Goal: Task Accomplishment & Management: Manage account settings

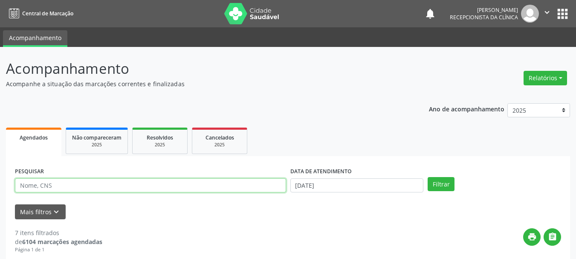
drag, startPoint x: 49, startPoint y: 184, endPoint x: 54, endPoint y: 189, distance: 7.5
click at [49, 185] on input "text" at bounding box center [150, 185] width 271 height 14
type input "704002899598365"
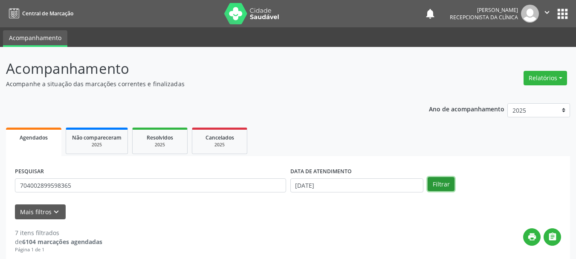
click at [428, 187] on button "Filtrar" at bounding box center [441, 184] width 27 height 14
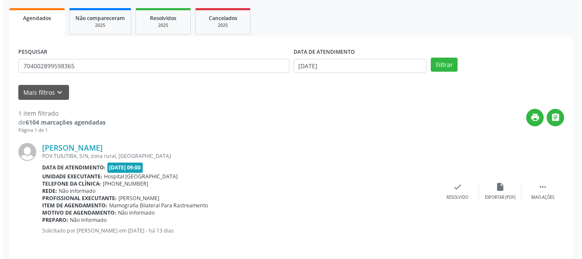
scroll to position [124, 0]
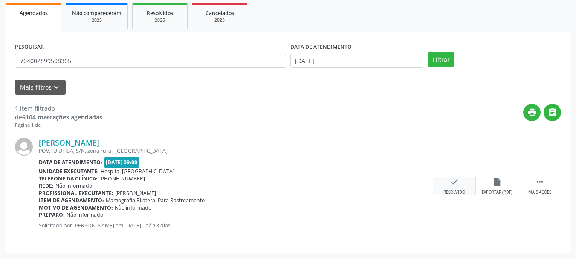
click at [456, 186] on div "check Resolvido" at bounding box center [454, 186] width 43 height 18
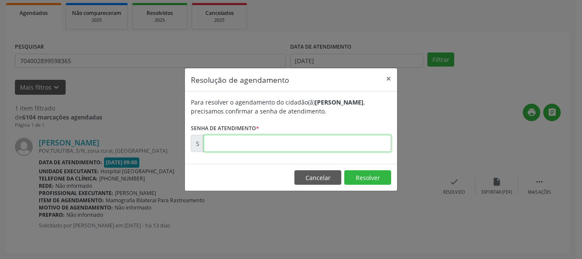
click at [279, 144] on input "text" at bounding box center [298, 143] width 188 height 17
type input "00179922"
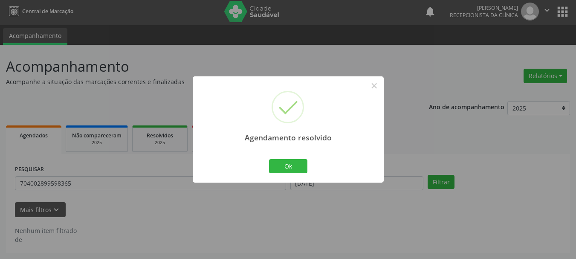
scroll to position [2, 0]
click at [298, 165] on button "Ok" at bounding box center [288, 166] width 38 height 14
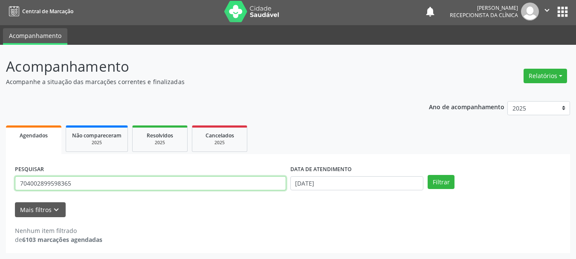
drag, startPoint x: 110, startPoint y: 188, endPoint x: 0, endPoint y: 190, distance: 110.4
click at [0, 190] on div "Acompanhamento Acompanhe a situação das marcações correntes e finalizadas Relat…" at bounding box center [288, 152] width 576 height 214
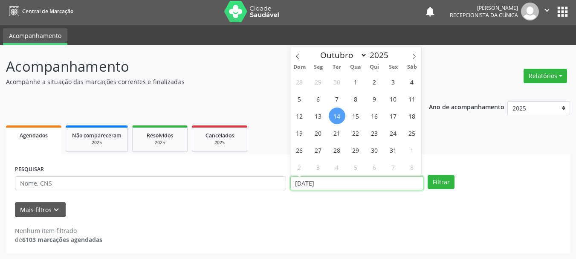
drag, startPoint x: 281, startPoint y: 189, endPoint x: 205, endPoint y: 197, distance: 76.8
click at [206, 197] on form "PESQUISAR DATA DE ATENDIMENTO [DATE] Filtrar UNIDADE DE REFERÊNCIA Selecione um…" at bounding box center [288, 190] width 546 height 54
click at [90, 191] on div "PESQUISAR" at bounding box center [150, 179] width 275 height 33
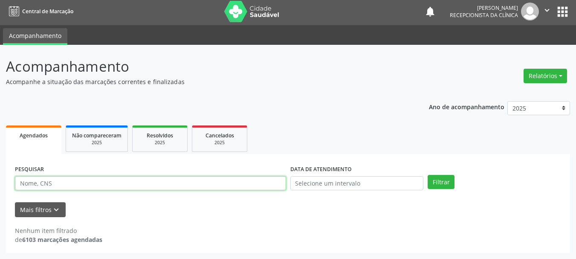
click at [81, 186] on input "text" at bounding box center [150, 183] width 271 height 14
type input "700303938666937"
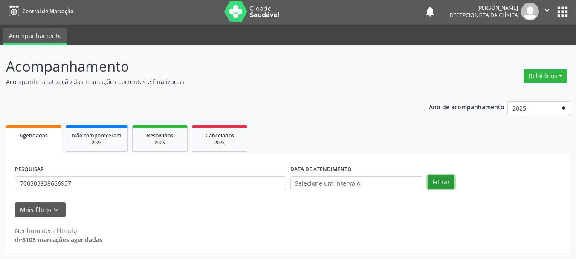
click at [448, 182] on button "Filtrar" at bounding box center [441, 182] width 27 height 14
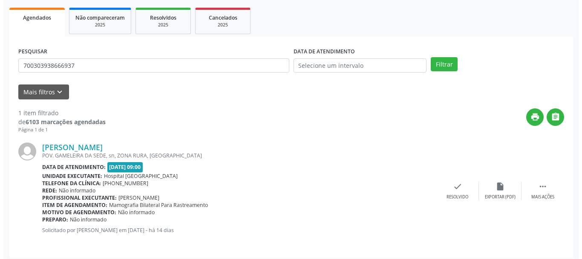
scroll to position [124, 0]
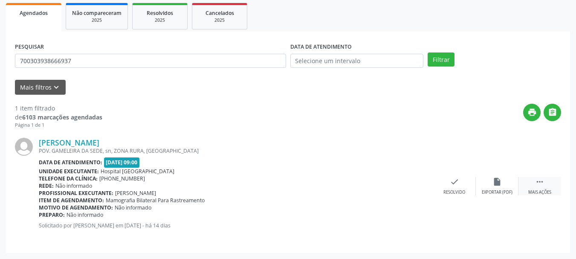
click at [542, 189] on div " Mais ações" at bounding box center [539, 186] width 43 height 18
click at [423, 187] on div "print Imprimir" at bounding box center [411, 186] width 43 height 18
click at [325, 183] on icon "check" at bounding box center [326, 181] width 9 height 9
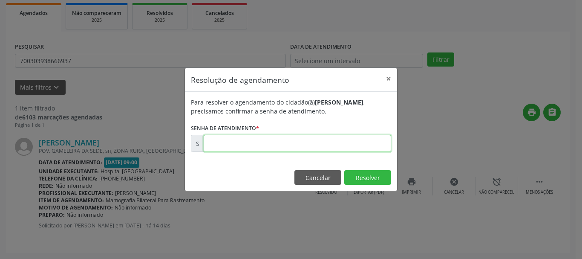
click at [285, 149] on input "text" at bounding box center [298, 143] width 188 height 17
paste input "00179757"
type input "00179757"
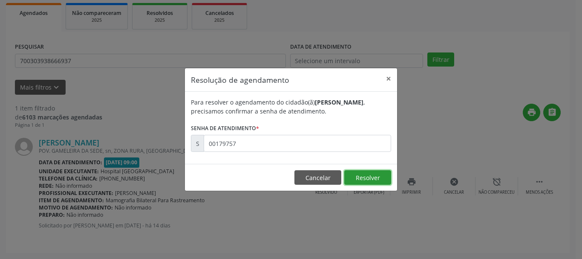
click at [376, 181] on button "Resolver" at bounding box center [367, 177] width 47 height 14
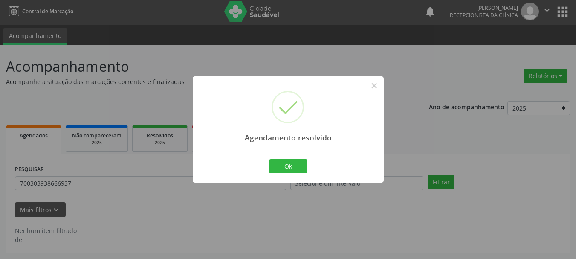
scroll to position [2, 0]
click at [285, 163] on button "Ok" at bounding box center [288, 166] width 38 height 14
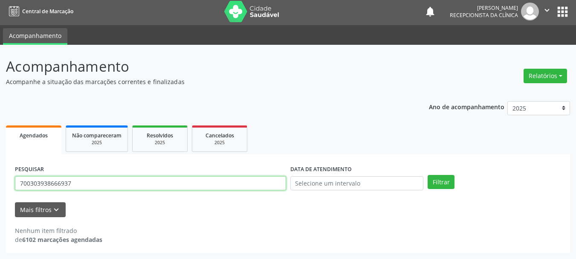
drag, startPoint x: 77, startPoint y: 178, endPoint x: 1, endPoint y: 202, distance: 79.0
click at [0, 200] on div "Acompanhamento Acompanhe a situação das marcações correntes e finalizadas Relat…" at bounding box center [288, 152] width 576 height 214
type input "700000955223304"
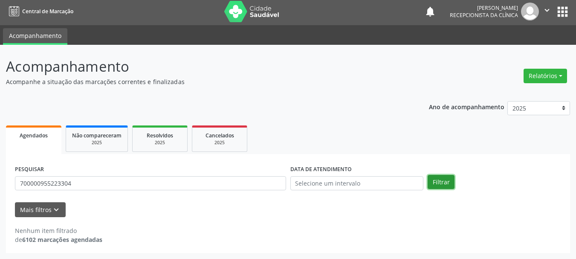
click at [435, 179] on button "Filtrar" at bounding box center [441, 182] width 27 height 14
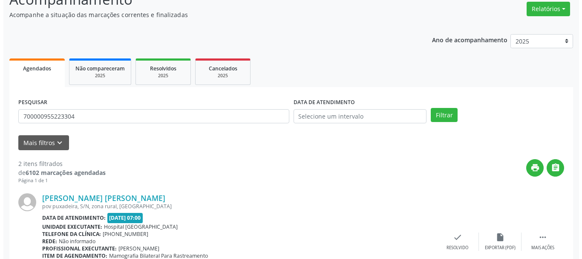
scroll to position [240, 0]
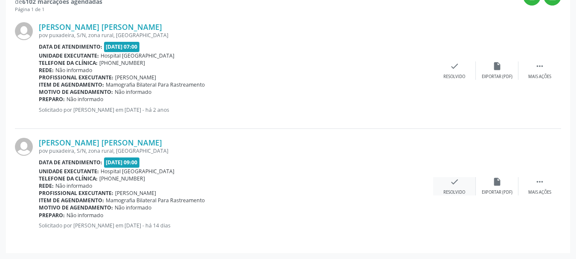
click at [448, 189] on div "check Resolvido" at bounding box center [454, 186] width 43 height 18
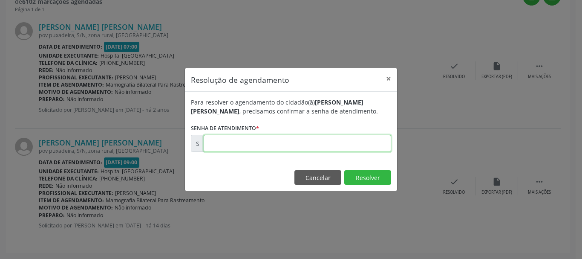
click at [290, 142] on input "text" at bounding box center [298, 143] width 188 height 17
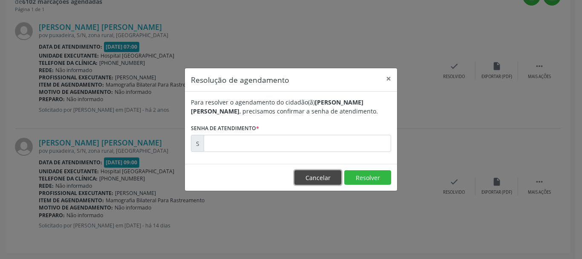
click at [331, 179] on button "Cancelar" at bounding box center [318, 177] width 47 height 14
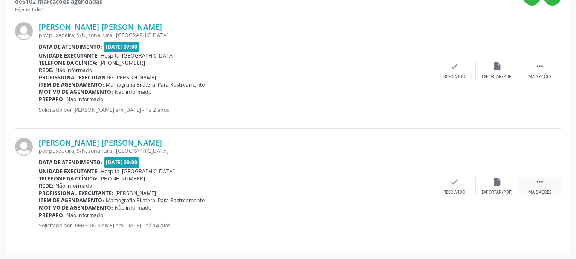
click at [549, 188] on div " Mais ações" at bounding box center [539, 186] width 43 height 18
click at [406, 186] on div "print Imprimir" at bounding box center [411, 186] width 43 height 18
click at [318, 196] on div "[PERSON_NAME] [PERSON_NAME] [GEOGRAPHIC_DATA], S/N, zona rural, [GEOGRAPHIC_DAT…" at bounding box center [288, 186] width 546 height 115
click at [323, 188] on div "check Resolvido" at bounding box center [326, 186] width 43 height 18
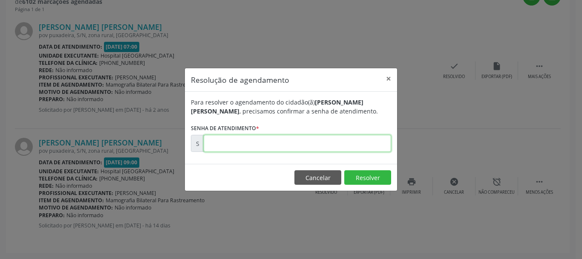
click at [274, 142] on input "text" at bounding box center [298, 143] width 188 height 17
paste input "00179825"
type input "00179825"
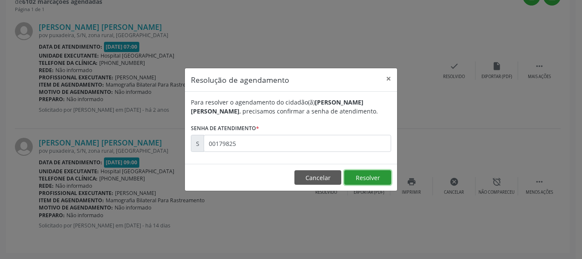
click at [374, 178] on button "Resolver" at bounding box center [367, 177] width 47 height 14
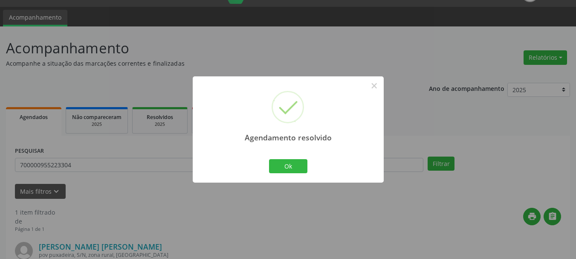
scroll to position [124, 0]
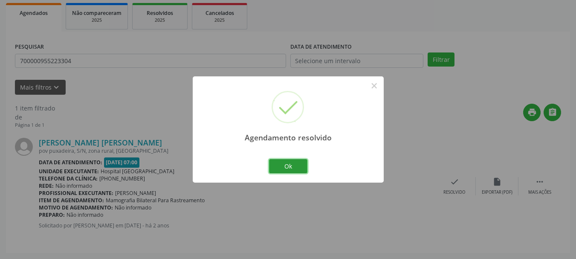
drag, startPoint x: 288, startPoint y: 163, endPoint x: 282, endPoint y: 142, distance: 22.1
click at [290, 166] on button "Ok" at bounding box center [288, 166] width 38 height 14
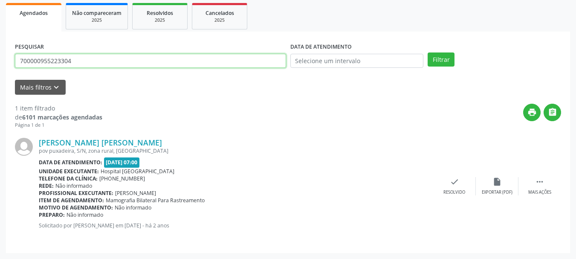
drag, startPoint x: 29, startPoint y: 69, endPoint x: 0, endPoint y: 113, distance: 52.6
click at [0, 113] on div "Acompanhamento Acompanhe a situação das marcações correntes e finalizadas Relat…" at bounding box center [288, 90] width 576 height 336
type input "700408725372050"
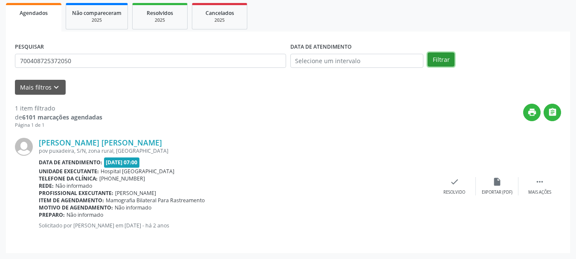
click at [441, 59] on button "Filtrar" at bounding box center [441, 59] width 27 height 14
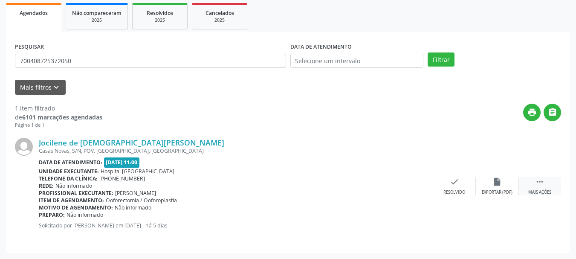
click at [546, 187] on div " Mais ações" at bounding box center [539, 186] width 43 height 18
click at [296, 102] on div "1 item filtrado de 6101 marcações agendadas Página 1 de 1 print  Jocilene de […" at bounding box center [288, 169] width 546 height 149
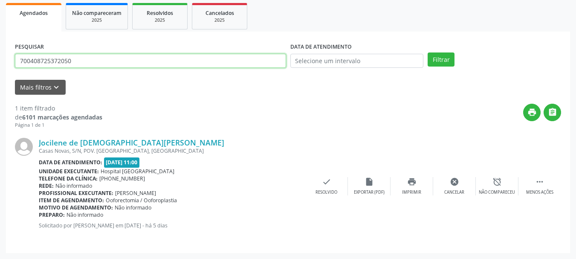
drag, startPoint x: 84, startPoint y: 61, endPoint x: 0, endPoint y: 88, distance: 88.3
click at [0, 88] on div "Acompanhamento Acompanhe a situação das marcações correntes e finalizadas Relat…" at bounding box center [288, 90] width 576 height 336
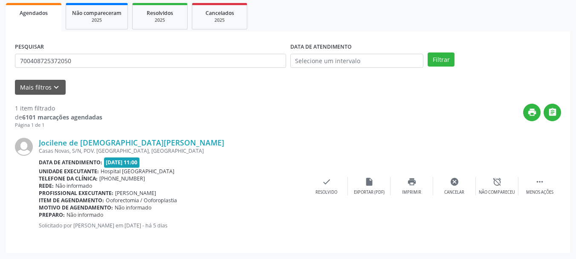
click at [167, 21] on div "2025" at bounding box center [160, 20] width 43 height 6
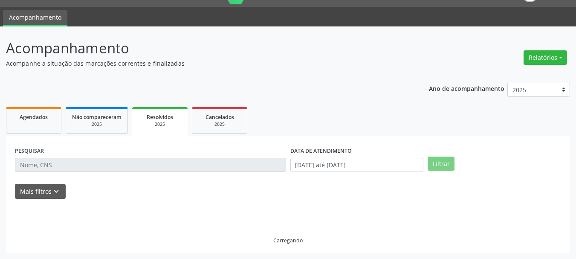
scroll to position [20, 0]
click at [34, 169] on input "text" at bounding box center [150, 165] width 271 height 14
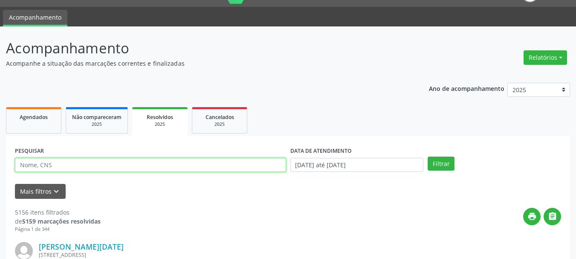
paste input "700408725372050"
type input "700408725372050"
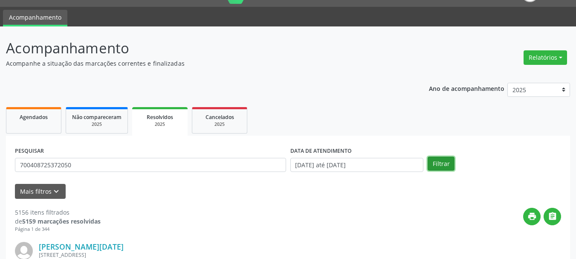
click at [447, 160] on button "Filtrar" at bounding box center [441, 163] width 27 height 14
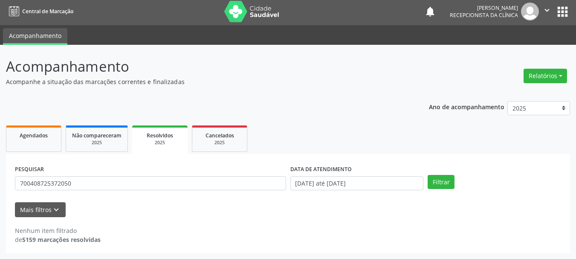
scroll to position [2, 0]
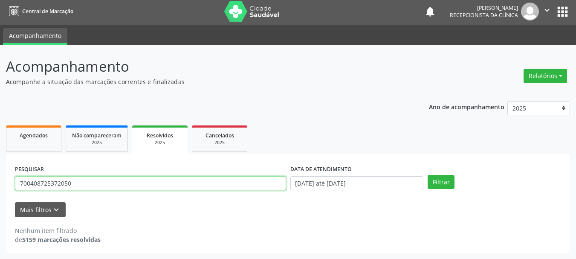
click at [180, 185] on input "700408725372050" at bounding box center [150, 183] width 271 height 14
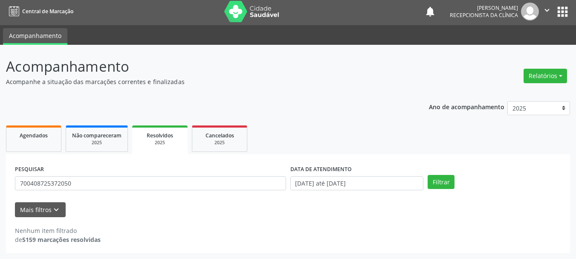
click at [165, 129] on link "Resolvidos 2025" at bounding box center [159, 139] width 55 height 29
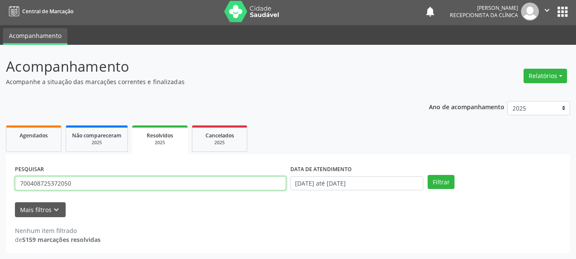
click at [157, 187] on input "700408725372050" at bounding box center [150, 183] width 271 height 14
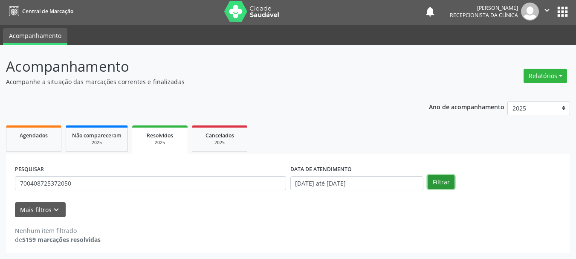
click at [439, 180] on button "Filtrar" at bounding box center [441, 182] width 27 height 14
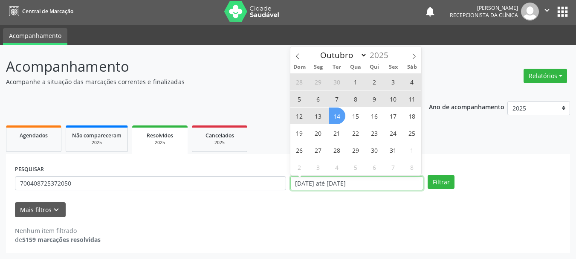
drag, startPoint x: 362, startPoint y: 183, endPoint x: 304, endPoint y: 184, distance: 58.0
click at [305, 184] on input "[DATE] até [DATE]" at bounding box center [356, 183] width 133 height 14
select select "0"
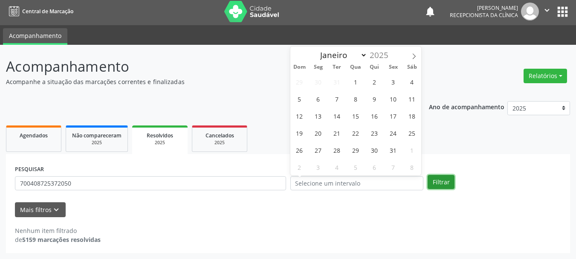
click at [430, 181] on button "Filtrar" at bounding box center [441, 182] width 27 height 14
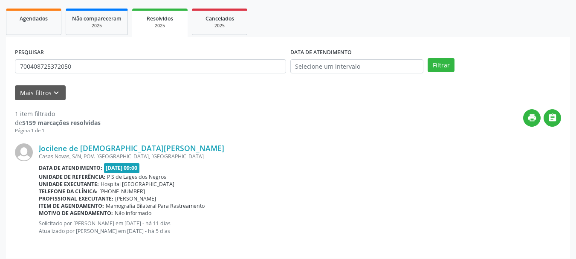
scroll to position [124, 0]
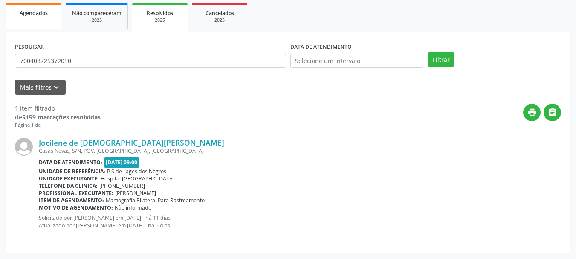
click at [47, 10] on span "Agendados" at bounding box center [34, 12] width 28 height 7
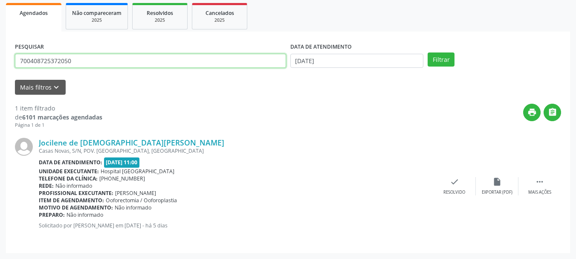
drag, startPoint x: 84, startPoint y: 58, endPoint x: 0, endPoint y: 63, distance: 84.5
click at [0, 63] on div "Acompanhamento Acompanhe a situação das marcações correntes e finalizadas Relat…" at bounding box center [288, 90] width 576 height 336
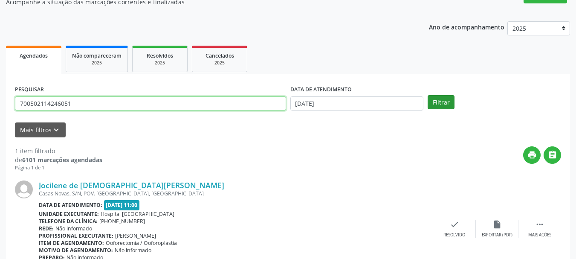
type input "700502114246051"
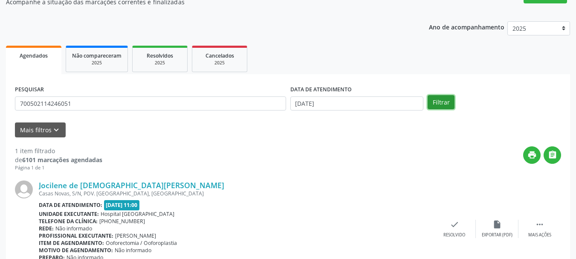
click at [435, 100] on button "Filtrar" at bounding box center [441, 102] width 27 height 14
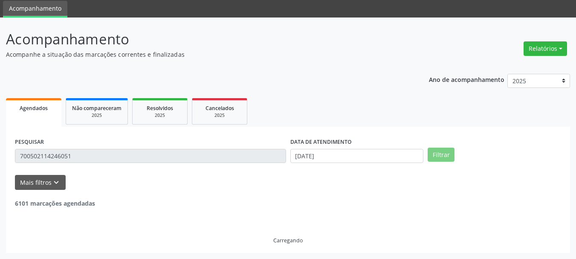
scroll to position [2, 0]
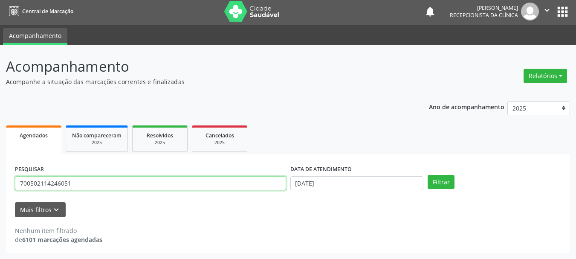
drag, startPoint x: 82, startPoint y: 181, endPoint x: 0, endPoint y: 199, distance: 83.9
click at [0, 199] on div "Acompanhamento Acompanhe a situação das marcações correntes e finalizadas Relat…" at bounding box center [288, 152] width 576 height 214
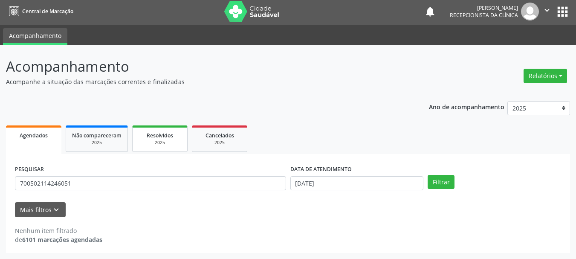
click at [167, 141] on div "2025" at bounding box center [160, 142] width 43 height 6
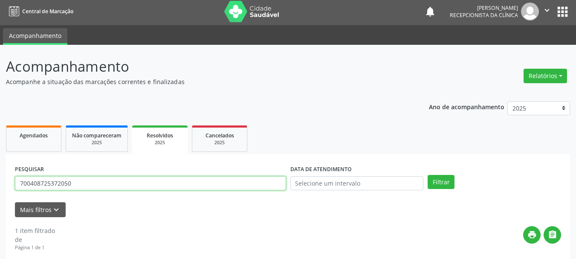
click at [119, 185] on input "700408725372050" at bounding box center [150, 183] width 271 height 14
type input "7"
paste input "700502114246051"
type input "700502114246051"
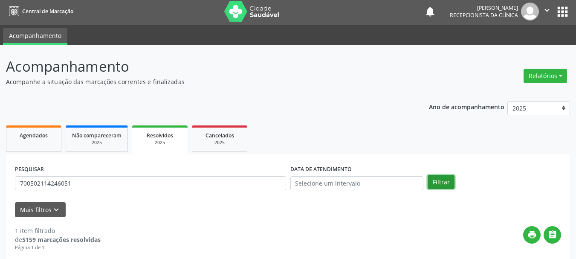
click at [439, 176] on button "Filtrar" at bounding box center [441, 182] width 27 height 14
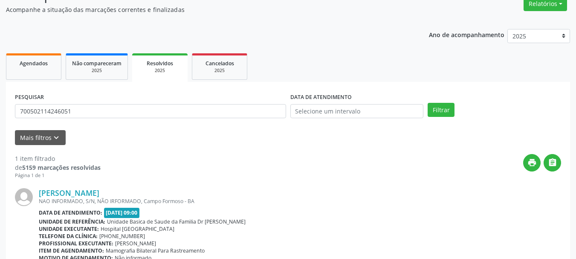
scroll to position [124, 0]
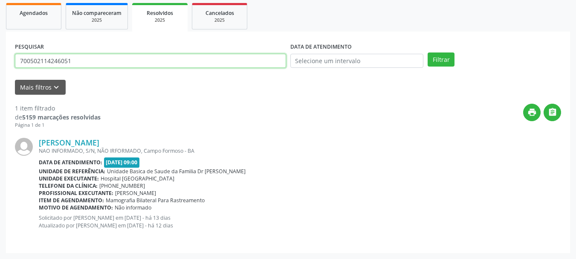
drag, startPoint x: 0, startPoint y: 60, endPoint x: 1, endPoint y: 64, distance: 4.8
click at [0, 69] on div "Acompanhamento Acompanhe a situação das marcações correntes e finalizadas Relat…" at bounding box center [288, 90] width 576 height 336
type input "702306139561610"
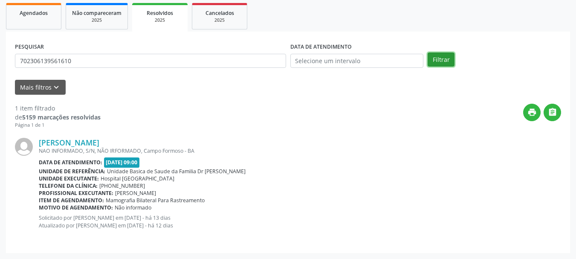
click at [447, 58] on button "Filtrar" at bounding box center [441, 59] width 27 height 14
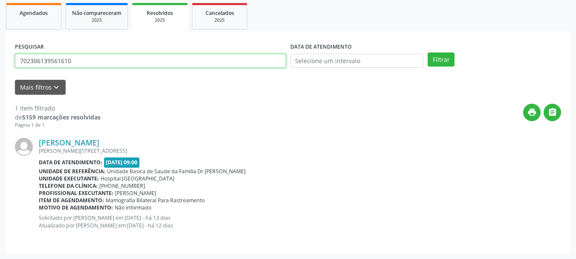
drag, startPoint x: 105, startPoint y: 64, endPoint x: 0, endPoint y: 79, distance: 106.3
click at [0, 79] on div "Acompanhamento Acompanhe a situação das marcações correntes e finalizadas Relat…" at bounding box center [288, 90] width 576 height 336
type input "704109195475979"
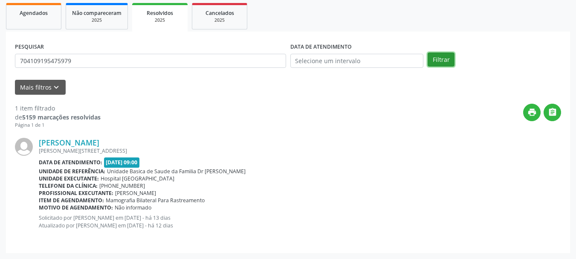
drag, startPoint x: 443, startPoint y: 56, endPoint x: 430, endPoint y: 55, distance: 13.2
click at [443, 56] on button "Filtrar" at bounding box center [441, 59] width 27 height 14
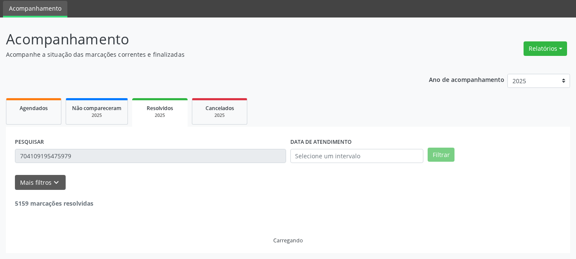
scroll to position [2, 0]
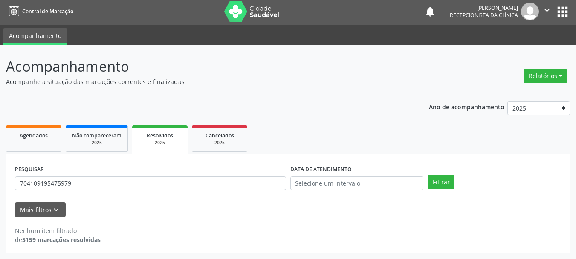
drag, startPoint x: 188, startPoint y: 218, endPoint x: 174, endPoint y: 203, distance: 19.9
click at [188, 219] on div "Nenhum item filtrado de 5159 marcações resolvidas" at bounding box center [288, 230] width 546 height 27
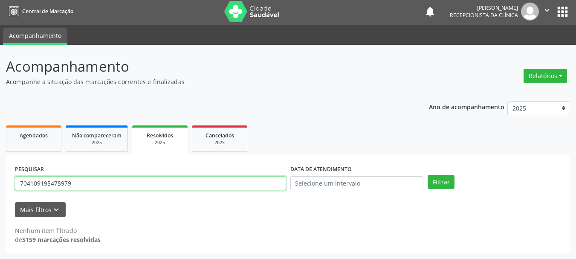
drag, startPoint x: 78, startPoint y: 181, endPoint x: 0, endPoint y: 189, distance: 78.9
click at [0, 189] on div "Acompanhamento Acompanhe a situação das marcações correntes e finalizadas Relat…" at bounding box center [288, 152] width 576 height 214
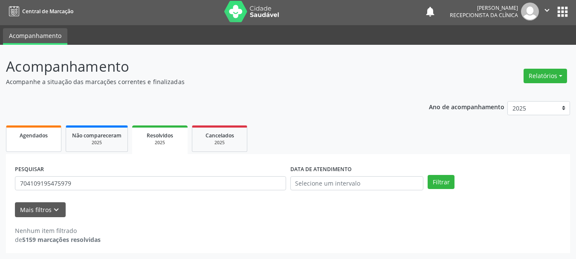
click at [39, 139] on link "Agendados" at bounding box center [33, 138] width 55 height 26
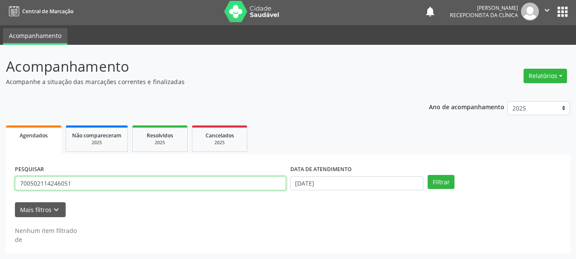
drag, startPoint x: 79, startPoint y: 185, endPoint x: 0, endPoint y: 196, distance: 79.6
click at [0, 196] on div "Acompanhamento Acompanhe a situação das marcações correntes e finalizadas Relat…" at bounding box center [288, 152] width 576 height 214
paste input "704109195475979"
type input "704109195475979"
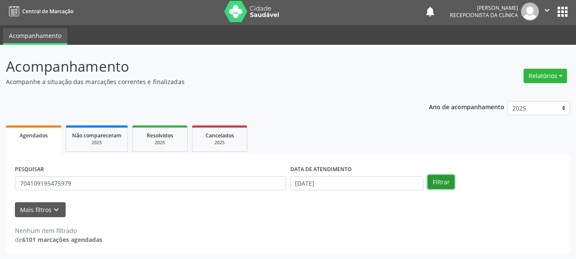
click at [434, 183] on button "Filtrar" at bounding box center [441, 182] width 27 height 14
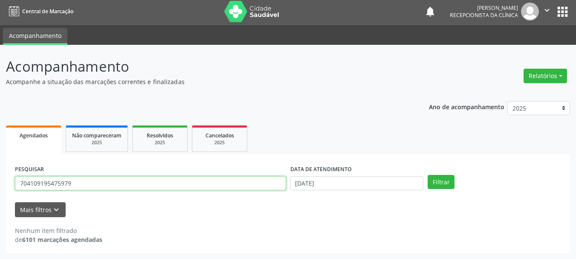
drag, startPoint x: 83, startPoint y: 185, endPoint x: 4, endPoint y: 228, distance: 89.8
click at [0, 227] on div "Acompanhamento Acompanhe a situação das marcações correntes e finalizadas Relat…" at bounding box center [288, 152] width 576 height 214
type input "ENEDITE FELIX DE S"
click at [428, 175] on button "Filtrar" at bounding box center [441, 182] width 27 height 14
click at [86, 187] on input "ENEDITE FELIX DE S" at bounding box center [150, 183] width 271 height 14
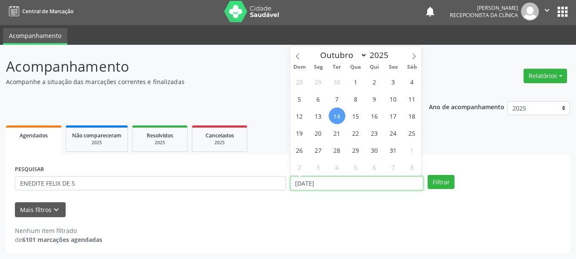
drag, startPoint x: 236, startPoint y: 195, endPoint x: 169, endPoint y: 204, distance: 68.0
click at [169, 204] on form "PESQUISAR ENEDITE FELIX DE S DATA DE ATENDIMENTO [DATE] Filtrar UNIDADE DE REFE…" at bounding box center [288, 190] width 546 height 54
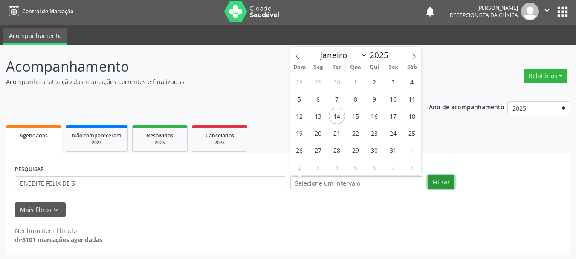
click at [439, 179] on button "Filtrar" at bounding box center [441, 182] width 27 height 14
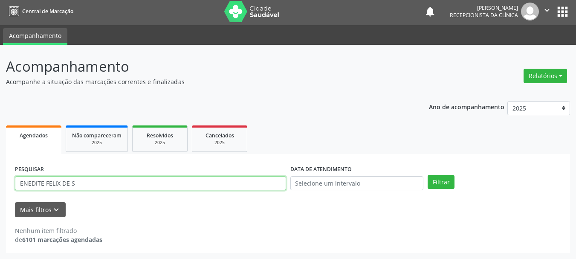
drag, startPoint x: 0, startPoint y: 186, endPoint x: 0, endPoint y: 197, distance: 11.1
click at [0, 197] on div "Acompanhamento Acompanhe a situação das marcações correntes e finalizadas Relat…" at bounding box center [288, 152] width 576 height 214
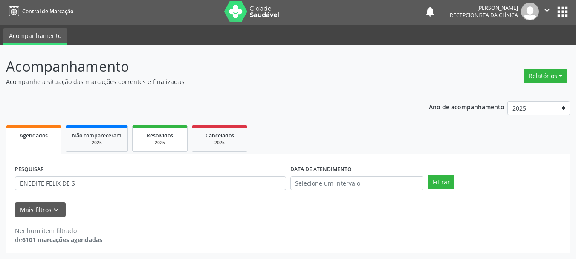
click at [159, 139] on div "2025" at bounding box center [160, 142] width 43 height 6
click at [441, 185] on button "Filtrar" at bounding box center [441, 182] width 27 height 14
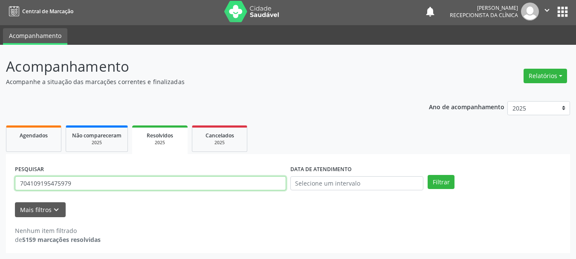
drag, startPoint x: 91, startPoint y: 187, endPoint x: 6, endPoint y: 220, distance: 90.5
click at [0, 219] on div "Acompanhamento Acompanhe a situação das marcações correntes e finalizadas Relat…" at bounding box center [288, 152] width 576 height 214
paste input "ENEDITE FELIX DE S"
type input "ENEDITE FELIX DE S"
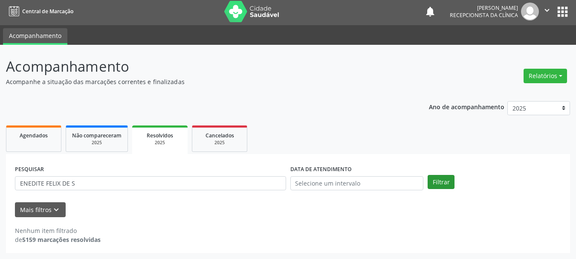
drag, startPoint x: 455, startPoint y: 181, endPoint x: 446, endPoint y: 181, distance: 8.5
click at [454, 181] on div "Filtrar" at bounding box center [494, 182] width 138 height 14
click at [445, 181] on button "Filtrar" at bounding box center [441, 182] width 27 height 14
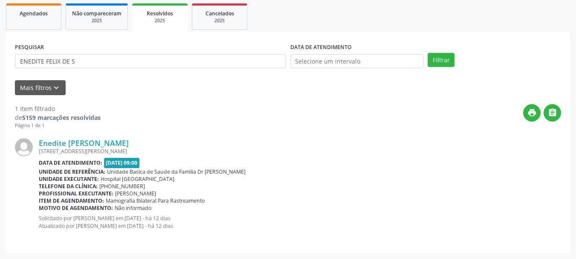
scroll to position [124, 0]
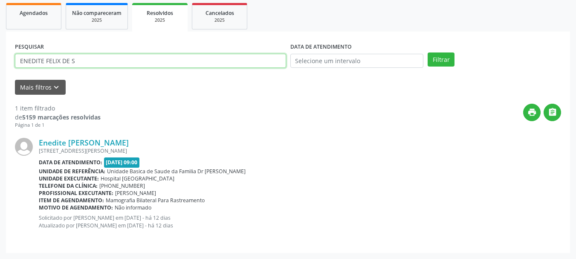
drag, startPoint x: 85, startPoint y: 64, endPoint x: 0, endPoint y: 91, distance: 89.1
click at [0, 91] on div "Acompanhamento Acompanhe a situação das marcações correntes e finalizadas Relat…" at bounding box center [288, 90] width 576 height 336
type input "[PERSON_NAME]"
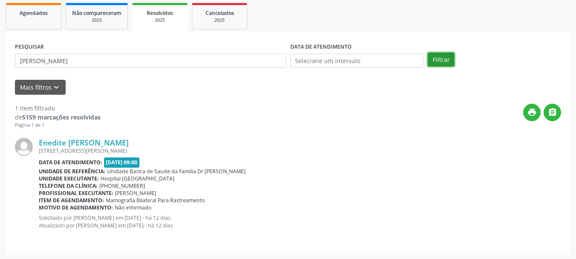
click at [438, 62] on button "Filtrar" at bounding box center [441, 59] width 27 height 14
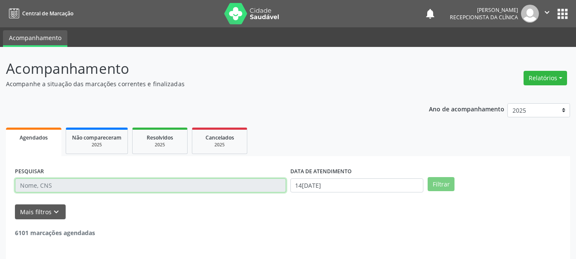
click at [55, 184] on input "text" at bounding box center [150, 185] width 271 height 14
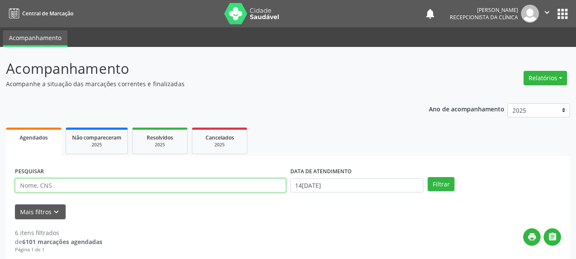
click at [56, 185] on input "text" at bounding box center [150, 185] width 271 height 14
type input "702"
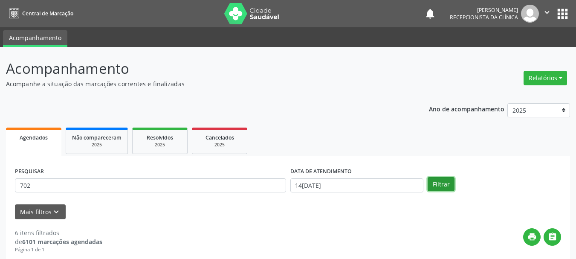
click at [445, 187] on button "Filtrar" at bounding box center [441, 184] width 27 height 14
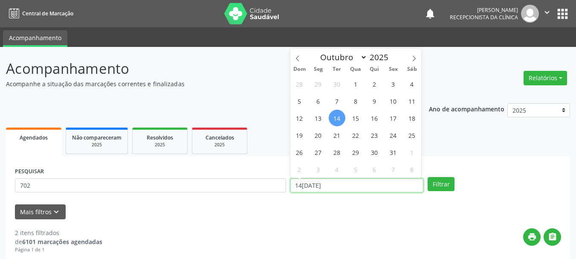
drag, startPoint x: 308, startPoint y: 185, endPoint x: 271, endPoint y: 191, distance: 37.1
click at [271, 191] on div "PESQUISAR 702 DATA DE ATENDIMENTO 14/10/2025 Filtrar" at bounding box center [288, 181] width 550 height 33
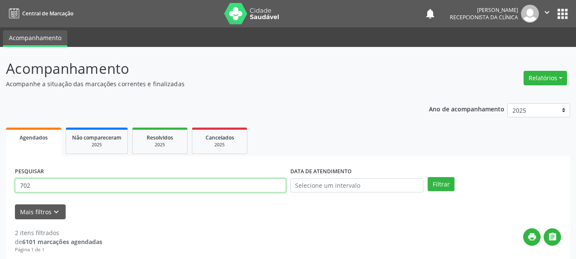
drag, startPoint x: 116, startPoint y: 179, endPoint x: 78, endPoint y: 194, distance: 40.1
click at [116, 179] on input "702" at bounding box center [150, 185] width 271 height 14
type input "702403566897628"
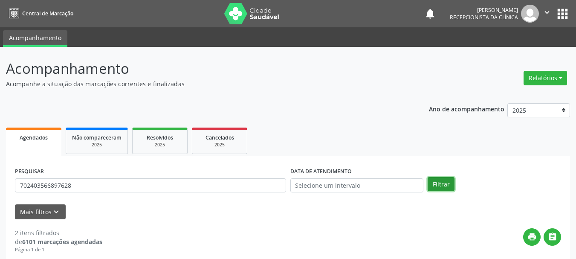
click at [438, 184] on button "Filtrar" at bounding box center [441, 184] width 27 height 14
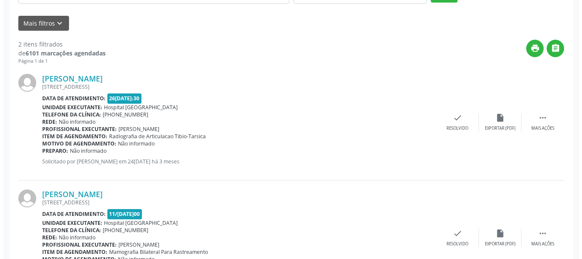
scroll to position [240, 0]
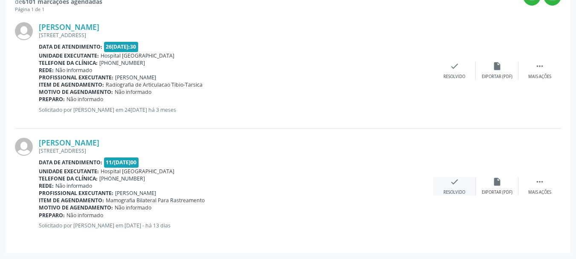
click at [444, 187] on div "check Resolvido" at bounding box center [454, 186] width 43 height 18
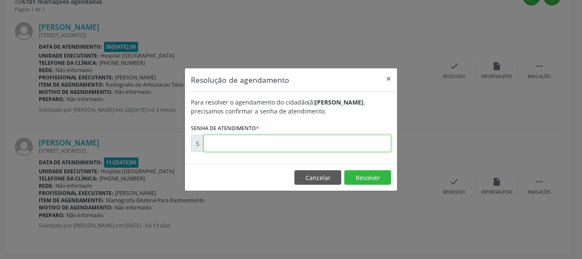
click at [310, 147] on input "text" at bounding box center [298, 143] width 188 height 17
type input "00179890"
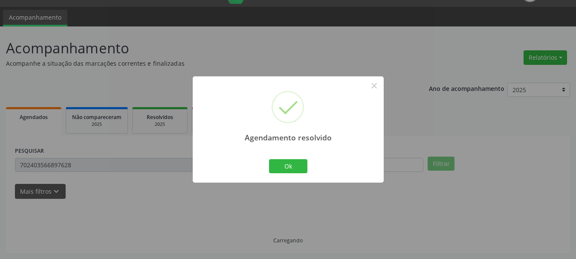
scroll to position [124, 0]
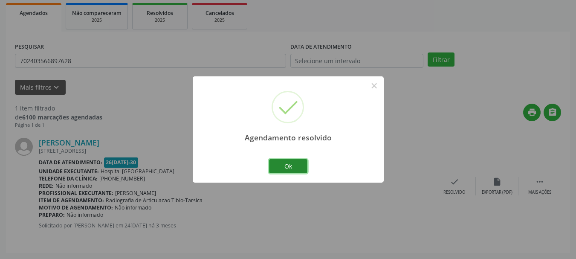
click at [295, 163] on button "Ok" at bounding box center [288, 166] width 38 height 14
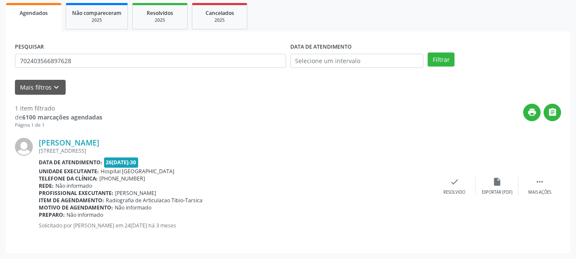
click at [44, 16] on span "Agendados" at bounding box center [34, 12] width 28 height 7
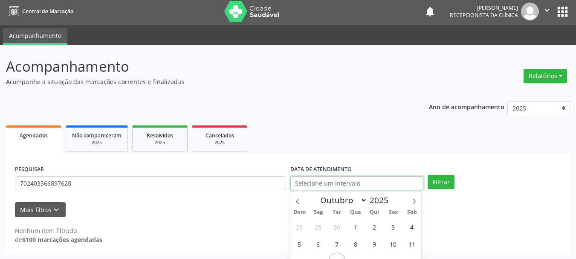
scroll to position [55, 0]
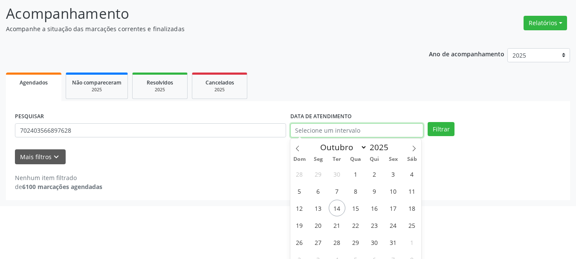
click at [353, 185] on body "Central de Marcação notifications Raissa da Silva Ferreira Recepcionista da clí…" at bounding box center [288, 74] width 576 height 259
click at [357, 173] on span "1" at bounding box center [355, 173] width 17 height 17
type input "01/10/2025"
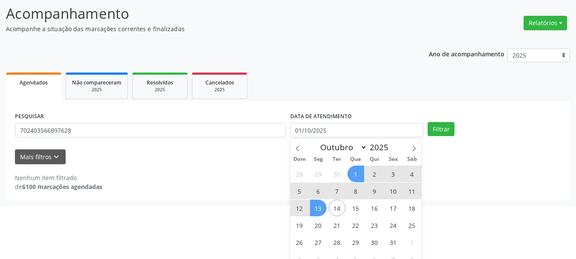
click at [321, 211] on span "13" at bounding box center [318, 207] width 17 height 17
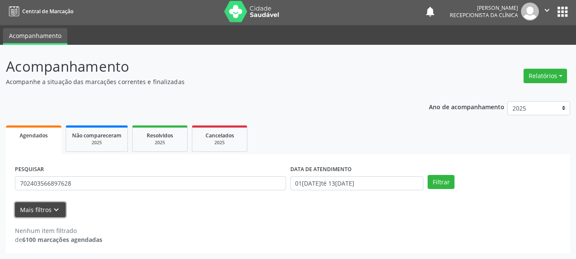
click at [39, 207] on button "Mais filtros keyboard_arrow_down" at bounding box center [40, 209] width 51 height 15
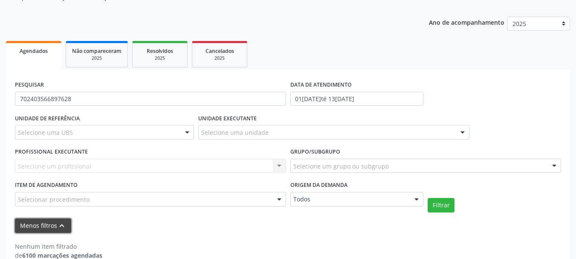
scroll to position [87, 0]
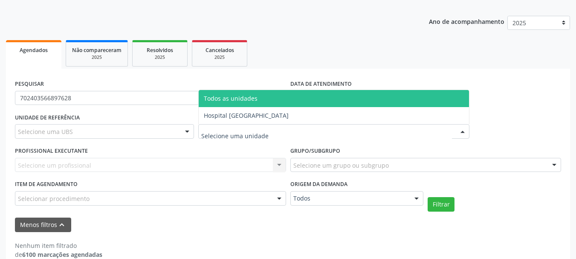
click at [283, 132] on div at bounding box center [333, 131] width 271 height 14
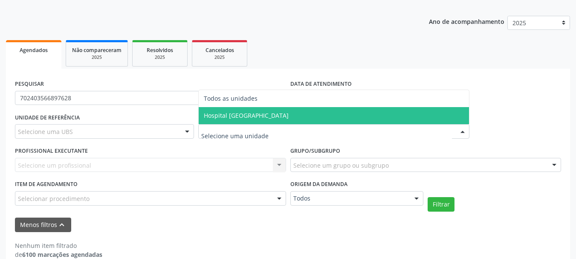
click at [260, 117] on span "Hospital [GEOGRAPHIC_DATA]" at bounding box center [246, 115] width 85 height 8
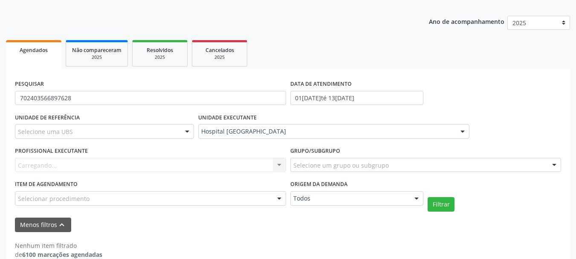
click at [122, 199] on div "Selecionar procedimento" at bounding box center [150, 198] width 271 height 14
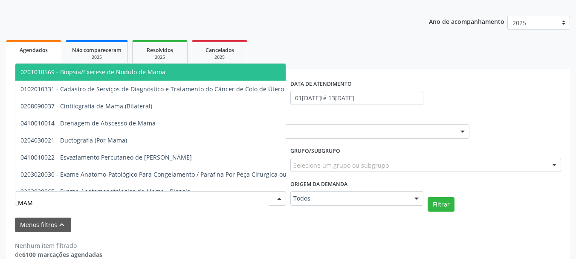
type input "MAMO"
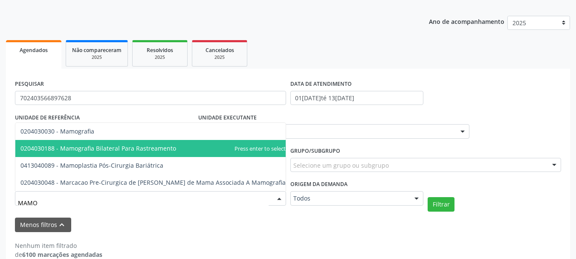
click at [118, 147] on span "0204030188 - Mamografia Bilateral Para Rastreamento" at bounding box center [152, 148] width 275 height 17
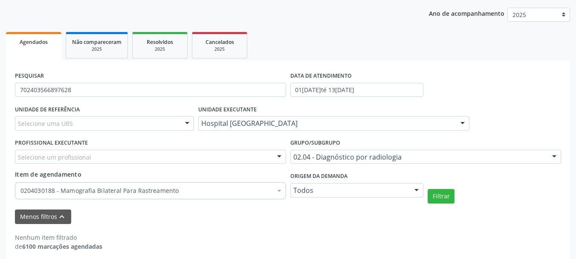
scroll to position [102, 0]
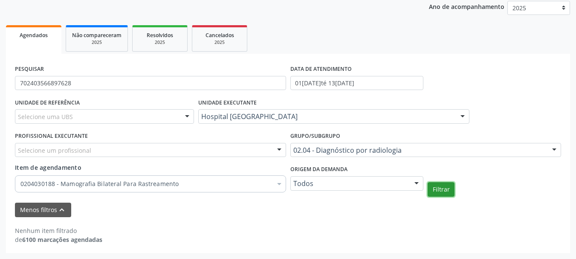
click at [442, 191] on button "Filtrar" at bounding box center [441, 189] width 27 height 14
click at [446, 185] on button "Filtrar" at bounding box center [441, 189] width 27 height 14
click at [166, 150] on div "Selecione um profissional" at bounding box center [150, 150] width 271 height 14
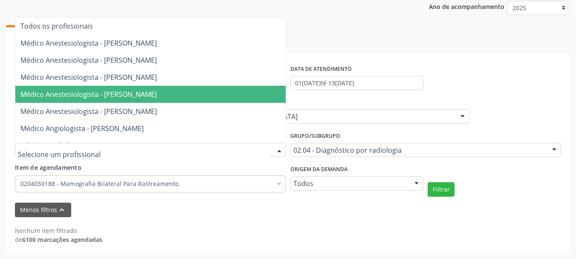
click at [156, 95] on span "Médico Anestesiologista - Joel da Rocha Almeida" at bounding box center [88, 94] width 136 height 9
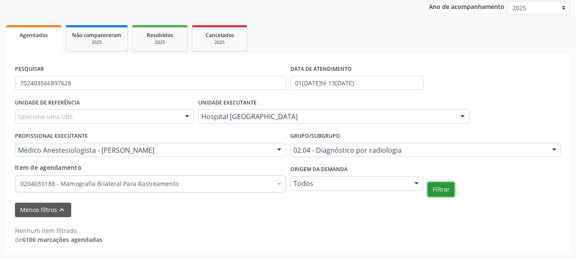
click at [436, 190] on button "Filtrar" at bounding box center [441, 189] width 27 height 14
click at [45, 30] on link "Agendados" at bounding box center [33, 39] width 55 height 29
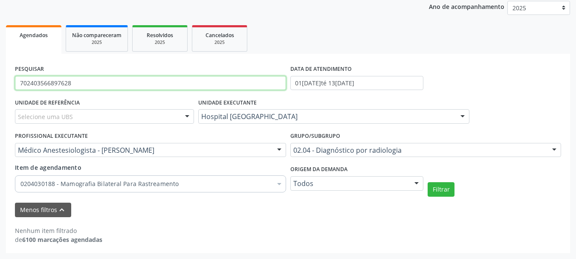
click at [82, 87] on input "702403566897628" at bounding box center [150, 83] width 271 height 14
type input "7"
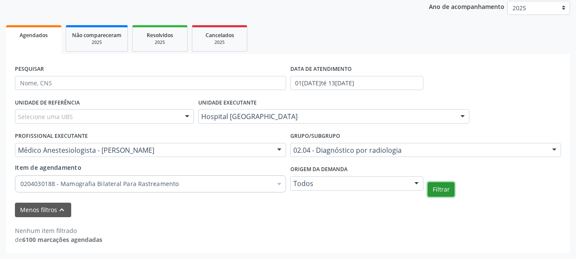
click at [445, 190] on button "Filtrar" at bounding box center [441, 189] width 27 height 14
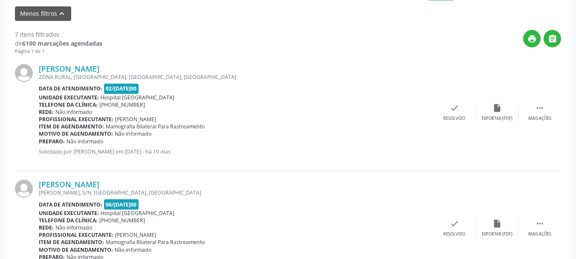
scroll to position [341, 0]
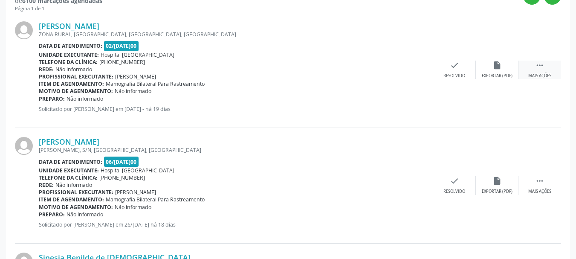
click at [535, 68] on icon "" at bounding box center [539, 65] width 9 height 9
click at [369, 131] on div "Lindacy Torres Viana silvio santos, S/N, BAIRRO SÃO FRANCISCO, Campo Formoso - …" at bounding box center [288, 186] width 546 height 116
click at [177, 57] on div "Unidade executante: Hospital Sao Francisco" at bounding box center [172, 54] width 266 height 7
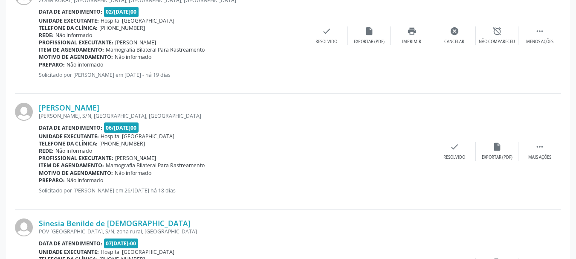
scroll to position [298, 0]
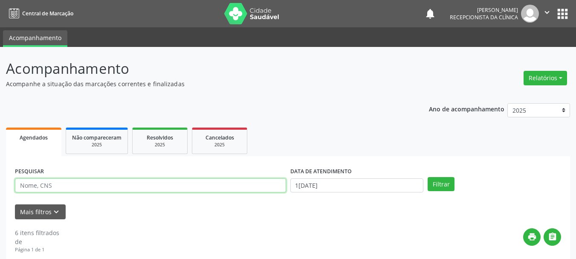
drag, startPoint x: 41, startPoint y: 188, endPoint x: 49, endPoint y: 191, distance: 8.2
click at [41, 188] on input "text" at bounding box center [150, 185] width 271 height 14
type input "702109791988692"
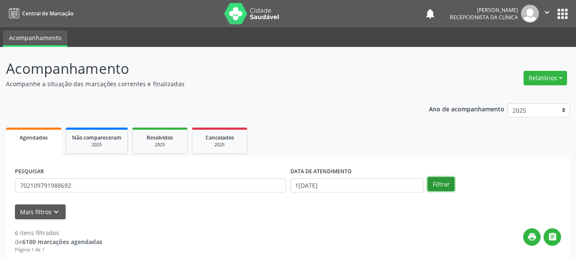
click at [438, 184] on button "Filtrar" at bounding box center [441, 184] width 27 height 14
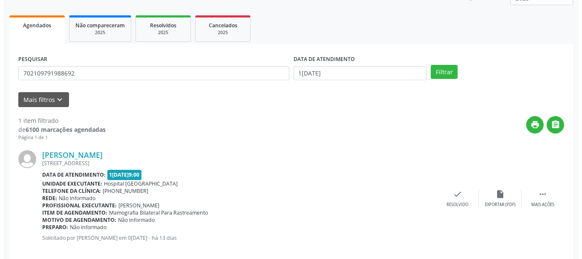
scroll to position [124, 0]
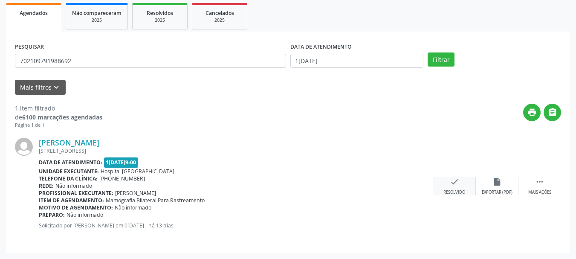
click at [458, 183] on icon "check" at bounding box center [454, 181] width 9 height 9
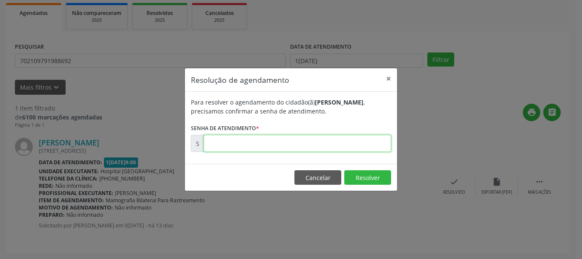
click at [305, 142] on input "text" at bounding box center [298, 143] width 188 height 17
type input "00180060"
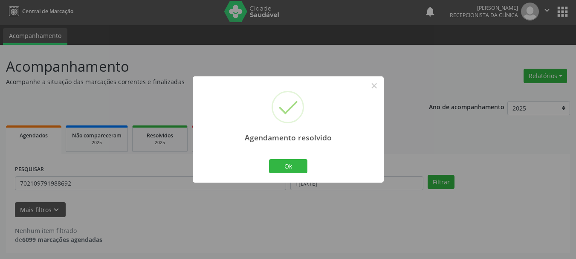
scroll to position [2, 0]
click at [298, 162] on button "Ok" at bounding box center [288, 166] width 38 height 14
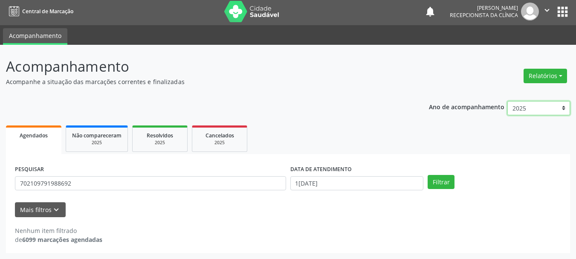
click at [543, 110] on select "2025 2024 2023" at bounding box center [538, 108] width 63 height 14
click at [545, 79] on button "Relatórios" at bounding box center [544, 76] width 43 height 14
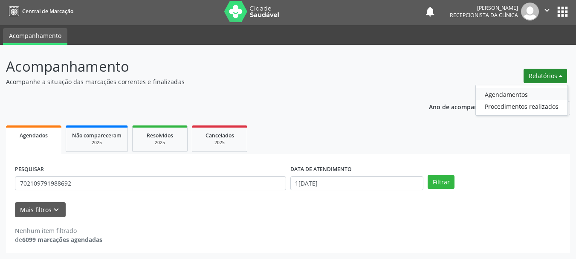
click at [533, 93] on link "Agendamentos" at bounding box center [522, 94] width 92 height 12
select select "9"
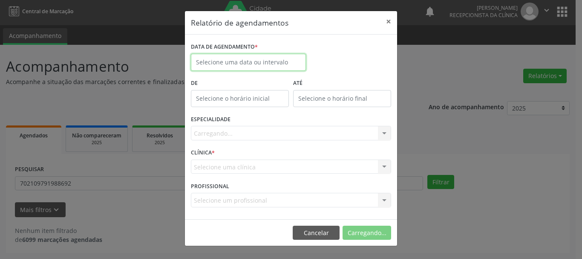
click at [229, 55] on input "text" at bounding box center [248, 62] width 115 height 17
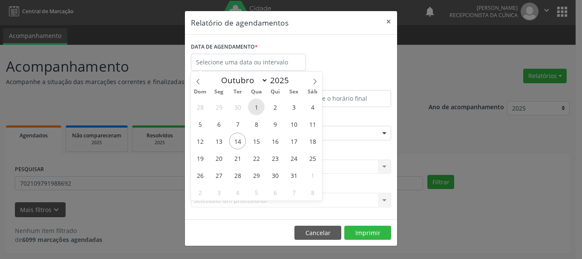
click at [255, 107] on span "1" at bounding box center [256, 106] width 17 height 17
type input "01/10/2025"
click at [255, 107] on span "1" at bounding box center [256, 106] width 17 height 17
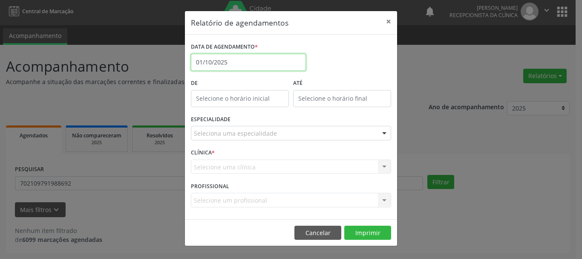
click at [241, 61] on input "01/10/2025" at bounding box center [248, 62] width 115 height 17
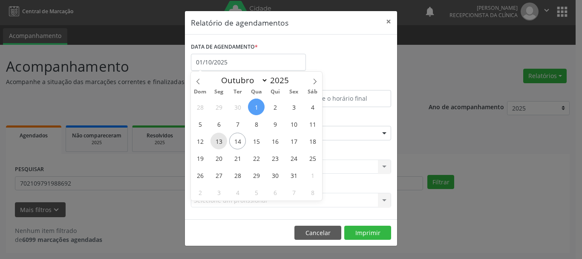
click at [221, 139] on span "13" at bounding box center [219, 141] width 17 height 17
type input "13/10/2025"
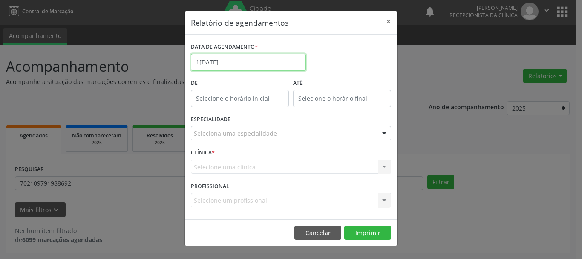
click at [232, 61] on input "13/10/2025" at bounding box center [248, 62] width 115 height 17
click at [388, 20] on button "×" at bounding box center [388, 21] width 17 height 21
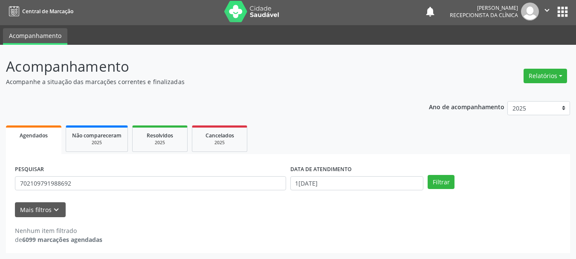
click at [23, 136] on span "Agendados" at bounding box center [34, 135] width 28 height 7
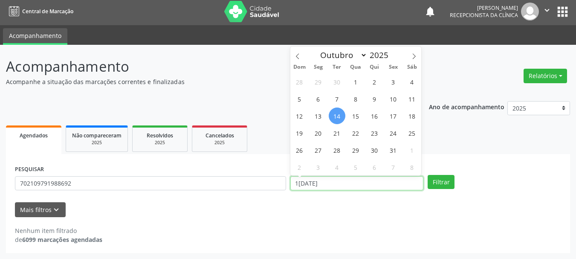
drag, startPoint x: 361, startPoint y: 181, endPoint x: 247, endPoint y: 194, distance: 115.4
click at [247, 194] on div "PESQUISAR 702109791988692 DATA DE ATENDIMENTO 14/10/2025 Filtrar" at bounding box center [288, 179] width 550 height 33
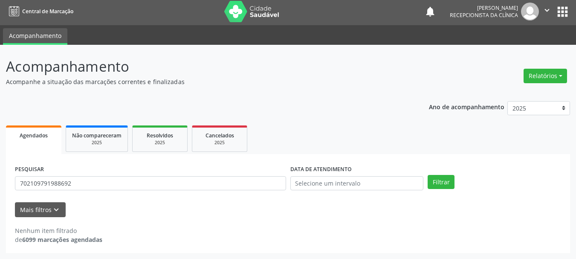
drag, startPoint x: 104, startPoint y: 191, endPoint x: 43, endPoint y: 189, distance: 60.5
click at [43, 189] on div "PESQUISAR 702109791988692" at bounding box center [150, 179] width 275 height 33
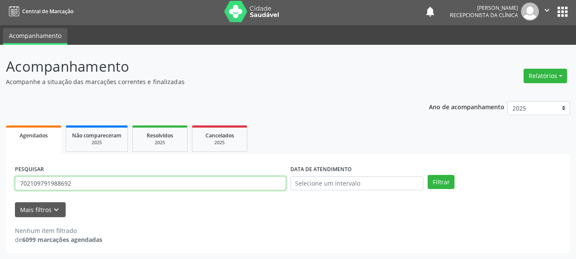
drag, startPoint x: 80, startPoint y: 186, endPoint x: 0, endPoint y: 234, distance: 93.5
click at [0, 219] on div "Acompanhamento Acompanhe a situação das marcações correntes e finalizadas Relat…" at bounding box center [288, 152] width 576 height 214
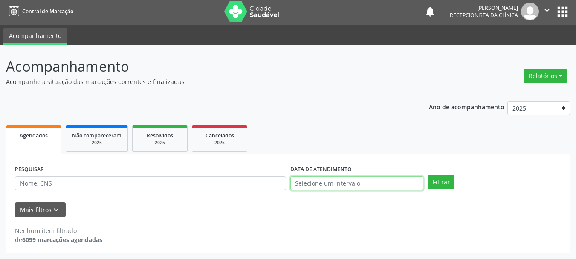
click at [338, 184] on input "text" at bounding box center [356, 183] width 133 height 14
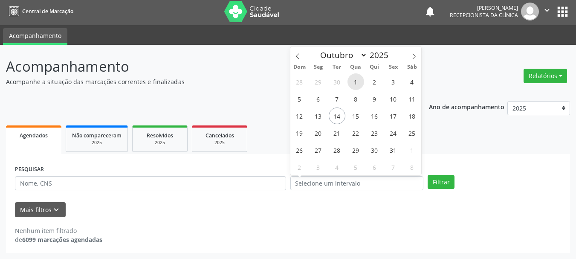
click at [355, 83] on span "1" at bounding box center [355, 81] width 17 height 17
type input "01/10/2025"
click at [356, 84] on span "1" at bounding box center [355, 81] width 17 height 17
select select "9"
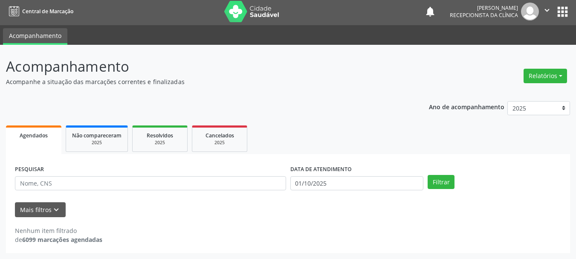
click at [338, 177] on div "DATA DE ATENDIMENTO 01/10/2025" at bounding box center [356, 176] width 133 height 27
click at [338, 180] on input "01/10/2025" at bounding box center [356, 183] width 133 height 14
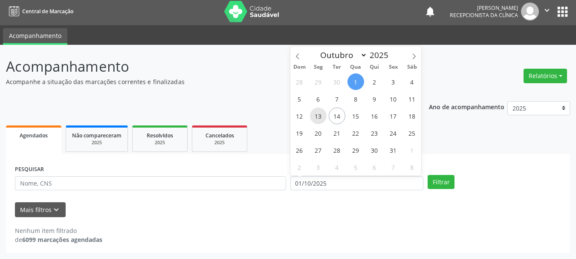
click at [314, 116] on span "13" at bounding box center [318, 115] width 17 height 17
type input "13/10/2025"
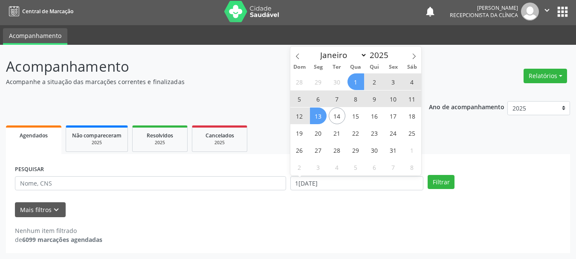
click at [352, 84] on span "1" at bounding box center [355, 81] width 17 height 17
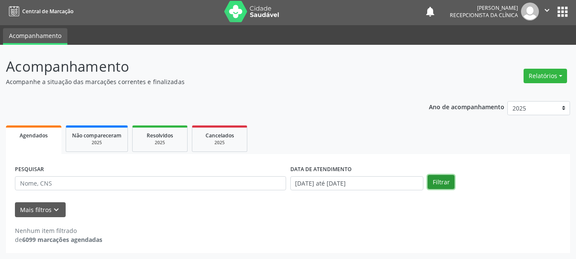
click at [434, 179] on button "Filtrar" at bounding box center [441, 182] width 27 height 14
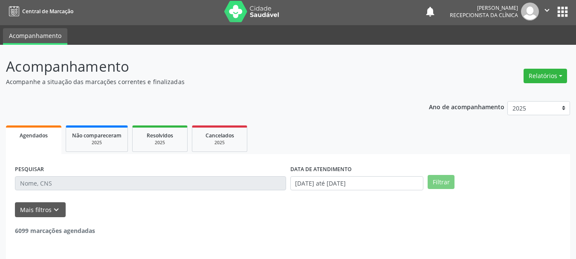
scroll to position [29, 0]
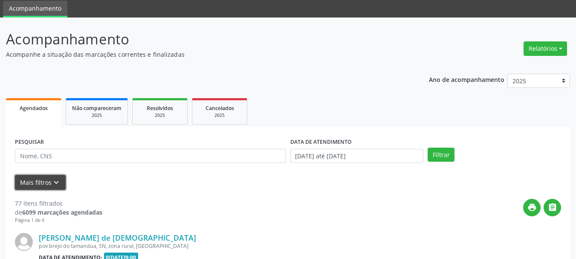
click at [26, 186] on button "Mais filtros keyboard_arrow_down" at bounding box center [40, 182] width 51 height 15
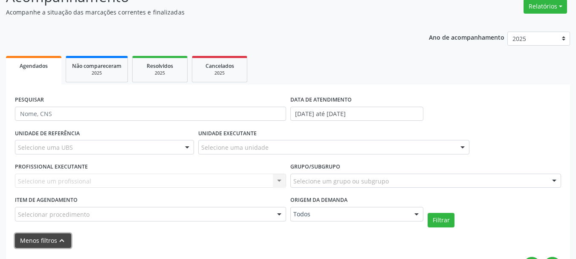
scroll to position [115, 0]
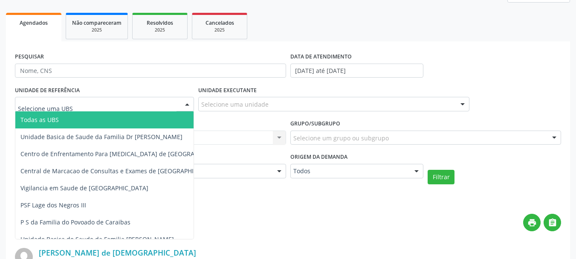
click at [103, 101] on div at bounding box center [104, 104] width 179 height 14
type input "H"
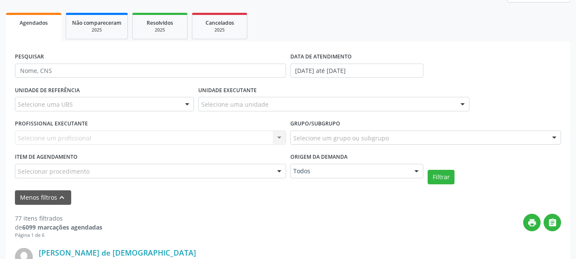
click at [215, 114] on div "UNIDADE EXECUTANTE Selecione uma unidade Todos as unidades Hospital Sao Francis…" at bounding box center [333, 100] width 275 height 33
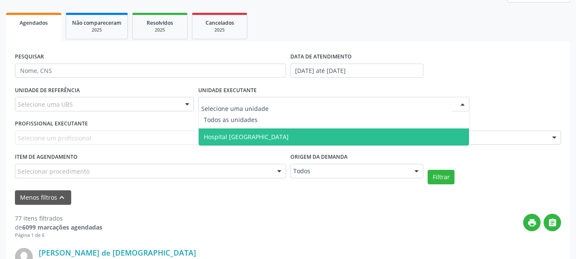
click at [240, 131] on span "Hospital [GEOGRAPHIC_DATA]" at bounding box center [334, 136] width 270 height 17
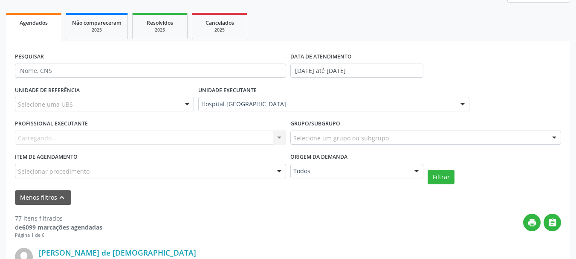
click at [91, 168] on div "Selecionar procedimento" at bounding box center [150, 171] width 271 height 14
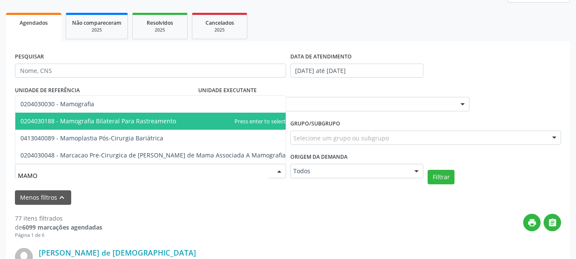
type input "MAMOG"
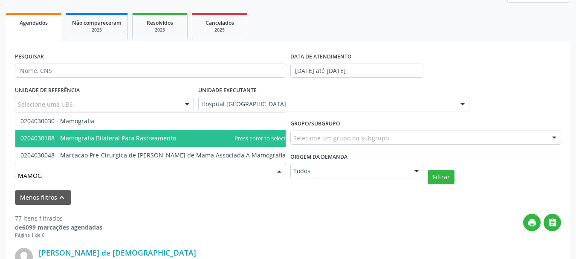
click at [116, 134] on span "0204030188 - Mamografia Bilateral Para Rastreamento" at bounding box center [98, 138] width 156 height 8
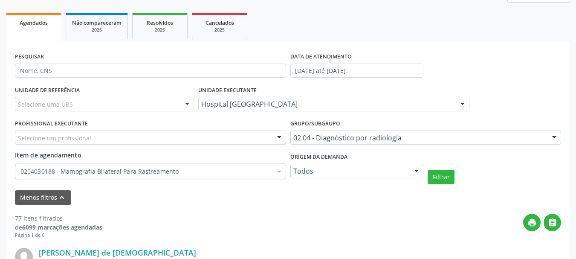
drag, startPoint x: 331, startPoint y: 194, endPoint x: 321, endPoint y: 194, distance: 10.7
click at [331, 194] on div "Menos filtros keyboard_arrow_up" at bounding box center [288, 197] width 550 height 15
click at [91, 136] on div "Selecione um profissional" at bounding box center [150, 137] width 271 height 14
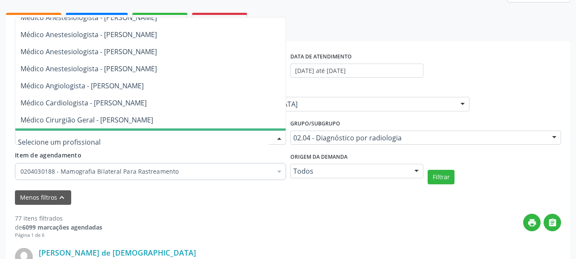
scroll to position [85, 0]
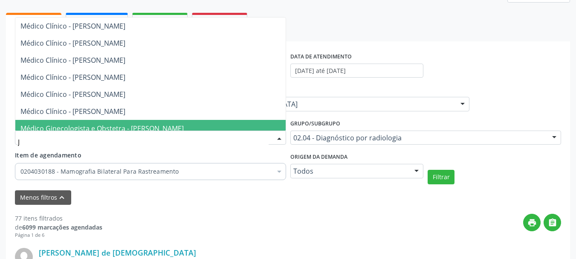
type input "JO"
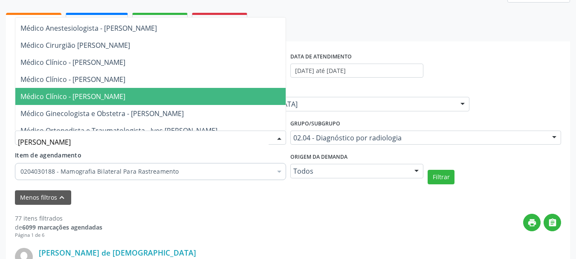
scroll to position [0, 0]
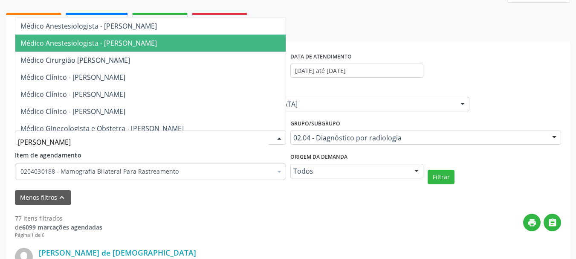
click at [146, 45] on span "Médico Anestesiologista - Joel da Rocha Almeida" at bounding box center [88, 42] width 136 height 9
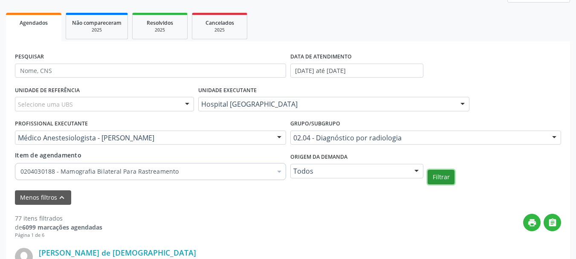
drag, startPoint x: 441, startPoint y: 183, endPoint x: 436, endPoint y: 176, distance: 8.9
click at [441, 182] on button "Filtrar" at bounding box center [441, 177] width 27 height 14
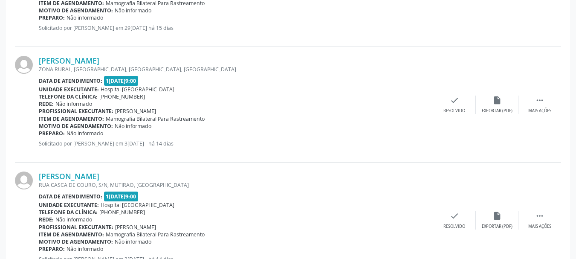
scroll to position [918, 0]
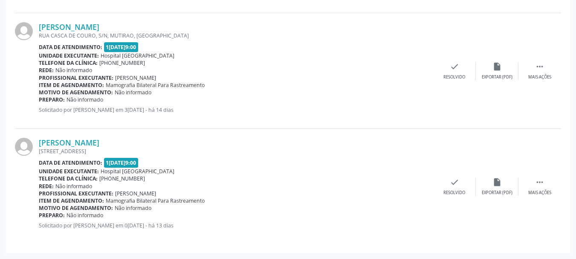
click at [135, 179] on div "Telefone da clínica: (74) 36451217" at bounding box center [236, 178] width 394 height 7
click at [69, 141] on link "Ozenir Gomes Nascimento" at bounding box center [69, 142] width 61 height 9
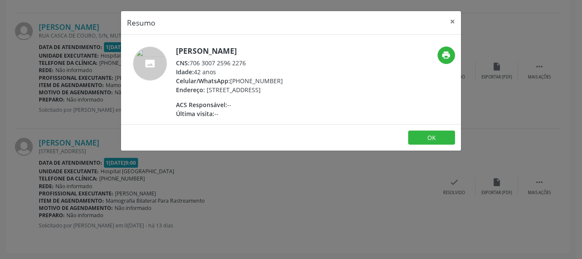
drag, startPoint x: 231, startPoint y: 81, endPoint x: 285, endPoint y: 78, distance: 53.4
click at [283, 77] on div "Celular/WhatsApp: (74) 99148-3074" at bounding box center [229, 80] width 107 height 9
copy div "(74) 99148-3074"
click at [451, 21] on button "×" at bounding box center [452, 21] width 17 height 21
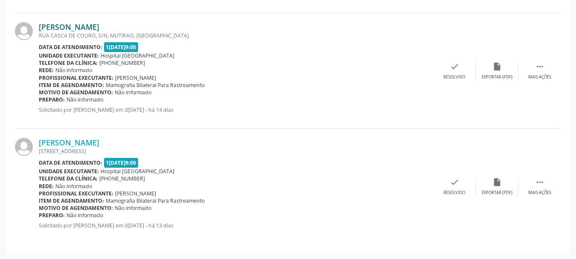
click at [87, 25] on link "Margarete Oliveira Alves" at bounding box center [69, 26] width 61 height 9
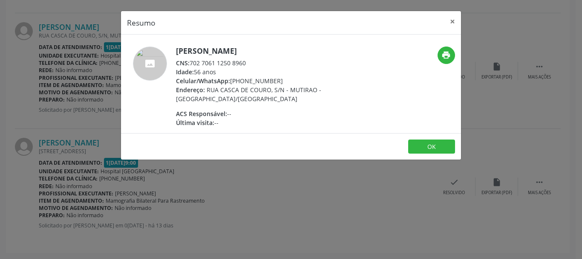
drag, startPoint x: 231, startPoint y: 81, endPoint x: 291, endPoint y: 79, distance: 59.7
click at [291, 79] on div "Celular/WhatsApp: (74) 99144-8313" at bounding box center [259, 80] width 166 height 9
copy div "(74) 99144-8313"
click at [455, 21] on button "×" at bounding box center [452, 21] width 17 height 21
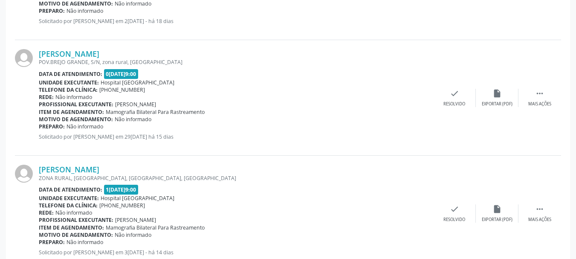
scroll to position [662, 0]
